Goal: Task Accomplishment & Management: Manage account settings

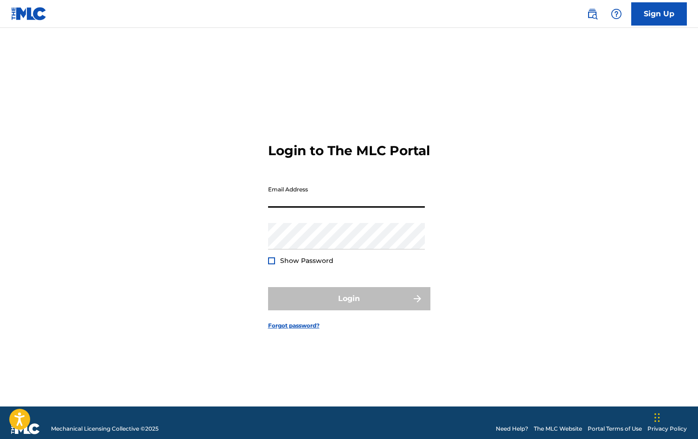
click at [301, 207] on input "Email Address" at bounding box center [346, 194] width 157 height 26
type input "[EMAIL_ADDRESS][DOMAIN_NAME]"
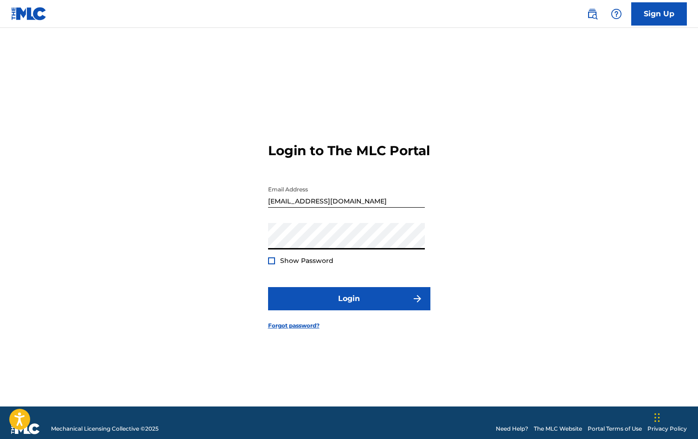
click at [268, 287] on button "Login" at bounding box center [349, 298] width 162 height 23
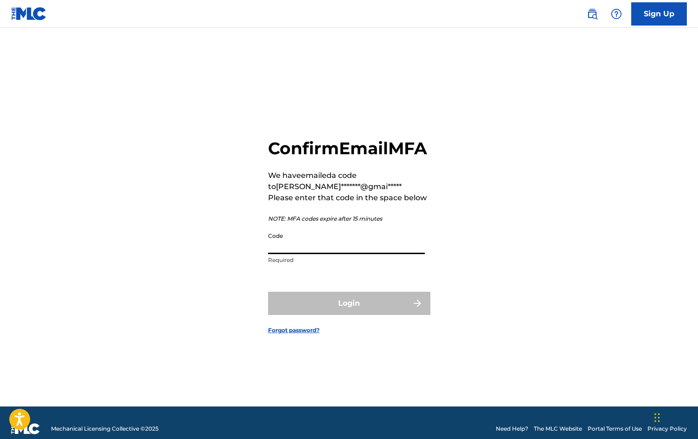
click at [311, 249] on input "Code" at bounding box center [346, 240] width 157 height 26
paste input "463018"
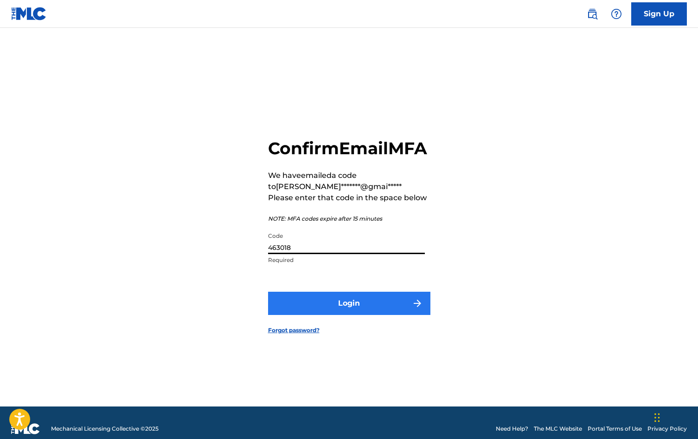
type input "463018"
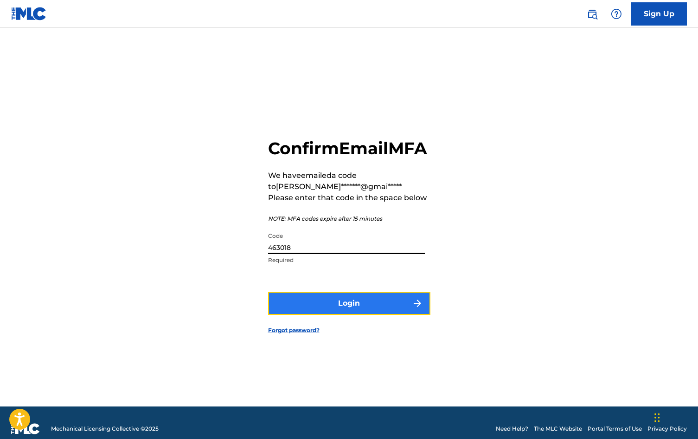
click at [358, 315] on button "Login" at bounding box center [349, 302] width 162 height 23
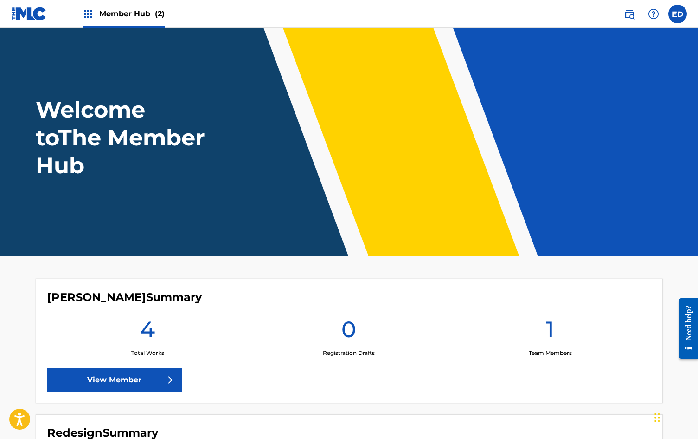
click at [90, 19] on img at bounding box center [88, 13] width 11 height 11
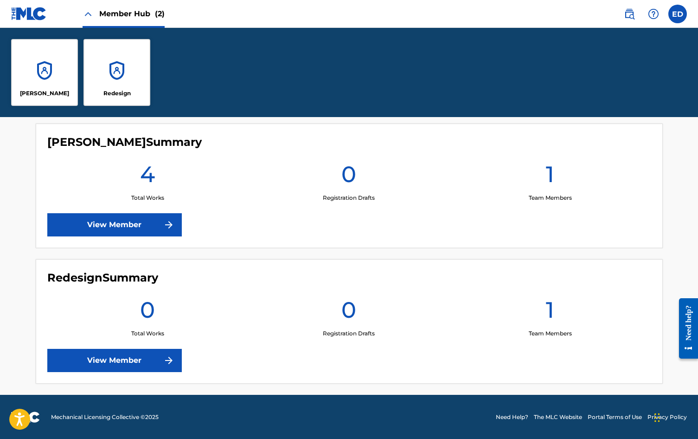
scroll to position [245, 0]
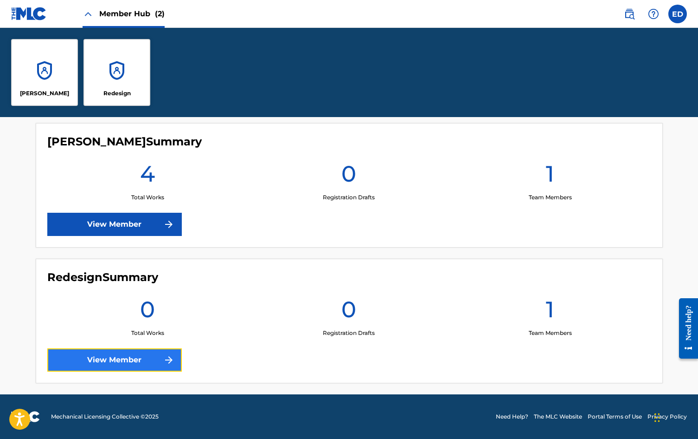
click at [158, 351] on link "View Member" at bounding box center [114, 359] width 135 height 23
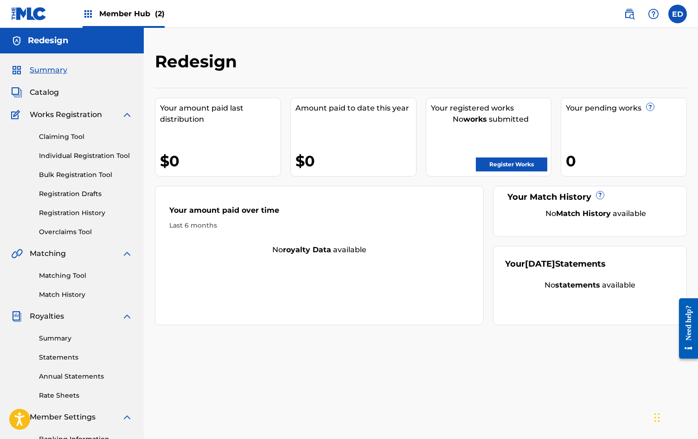
click at [152, 22] on div "Member Hub (2)" at bounding box center [124, 13] width 82 height 27
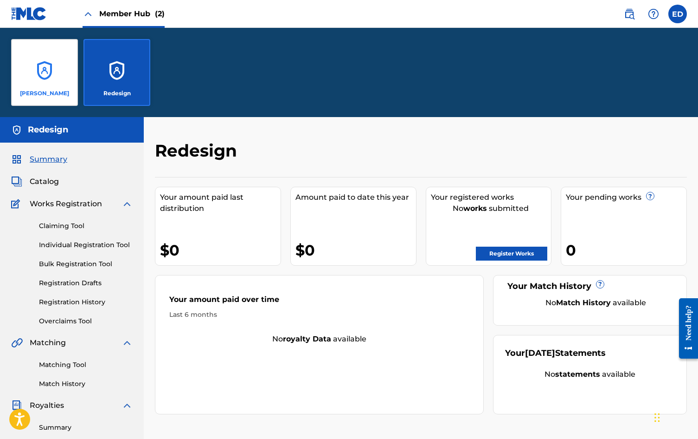
click at [45, 83] on div "[PERSON_NAME]" at bounding box center [44, 72] width 67 height 67
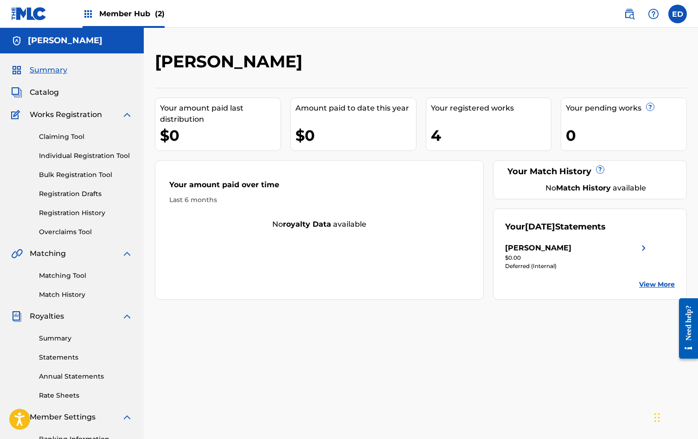
click at [473, 134] on div "4" at bounding box center [491, 135] width 121 height 21
